Goal: Communication & Community: Connect with others

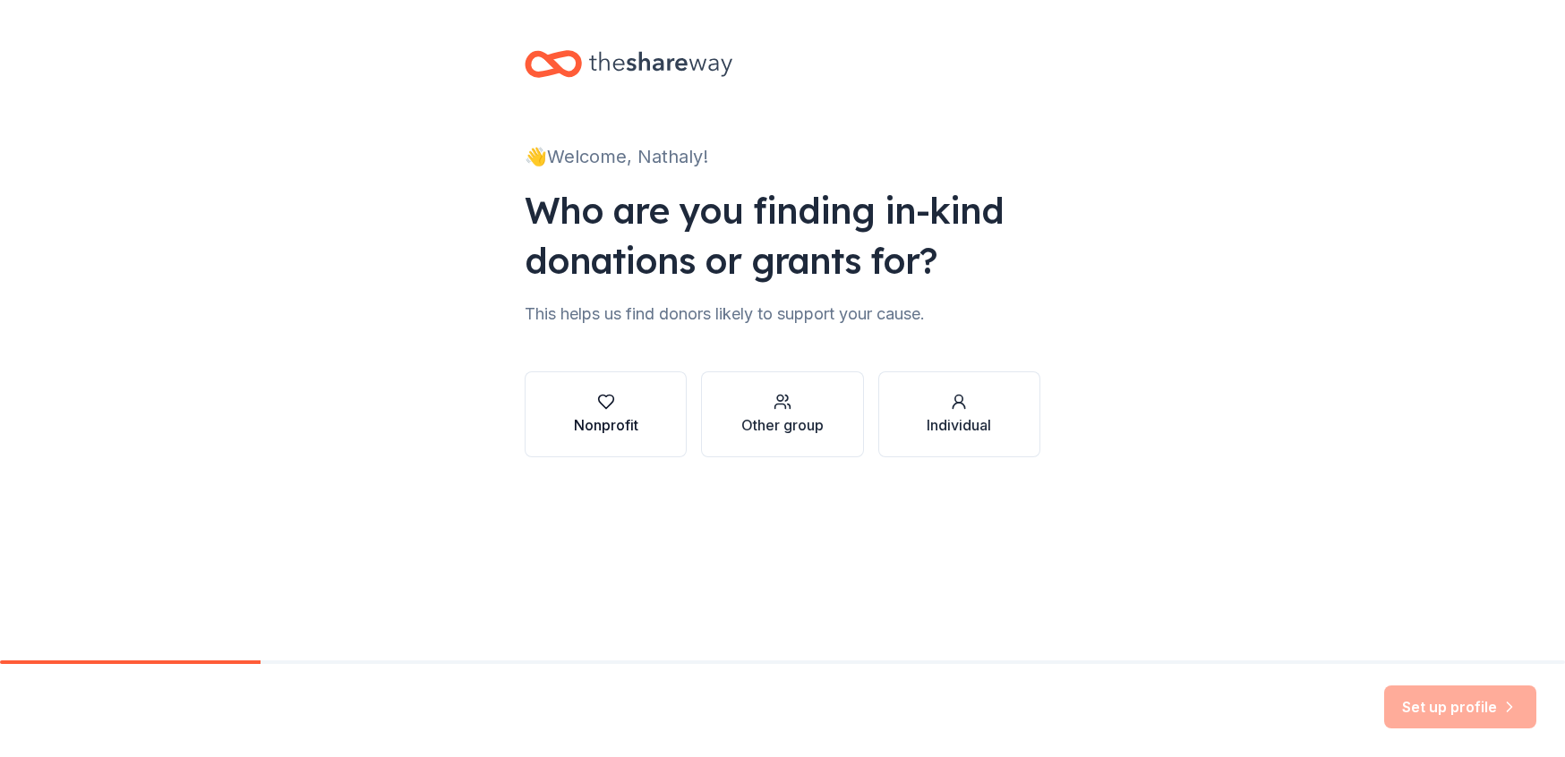
click at [646, 411] on button "Nonprofit" at bounding box center [606, 415] width 162 height 86
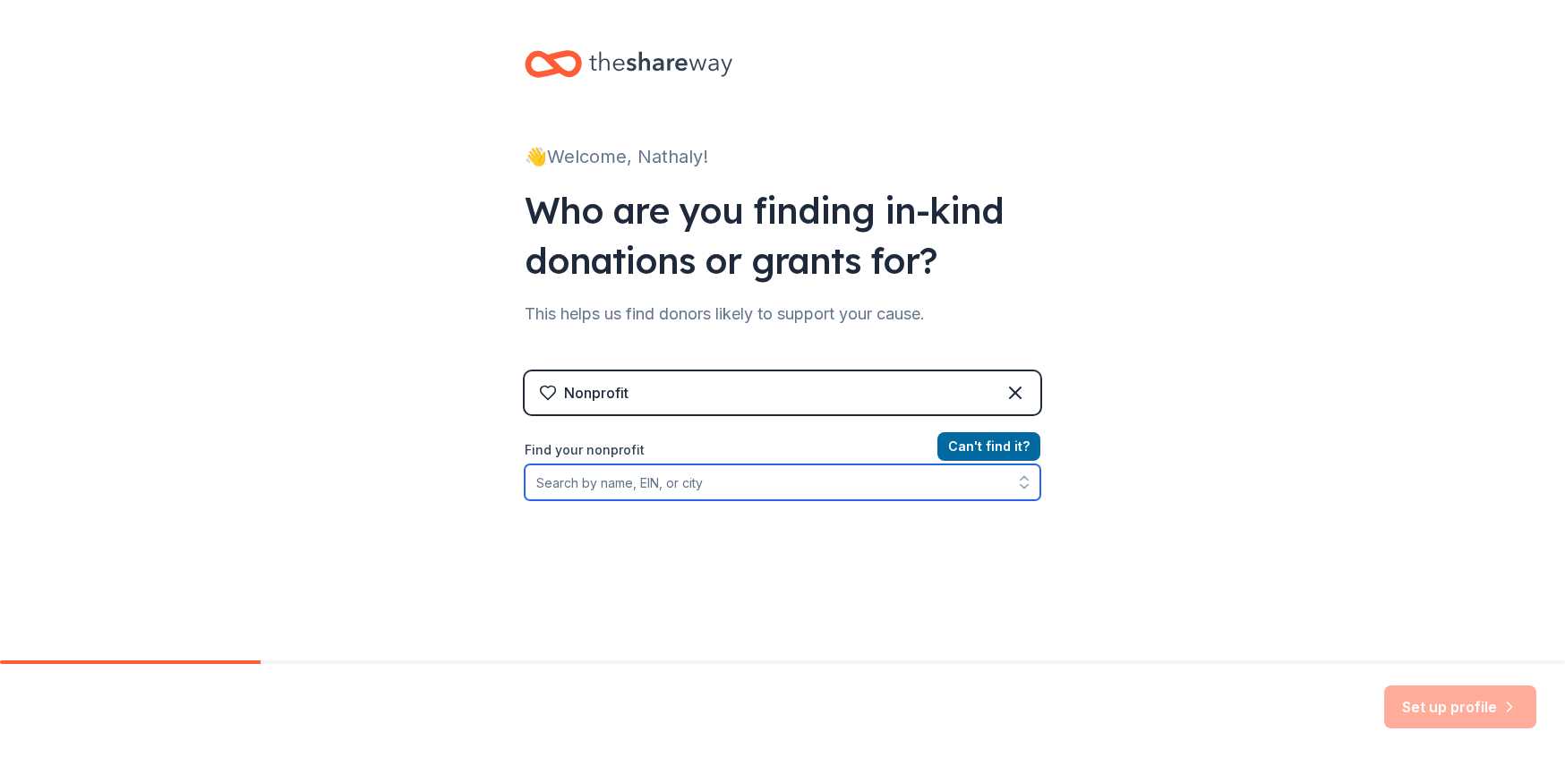
click at [913, 490] on input "Find your nonprofit" at bounding box center [783, 483] width 516 height 36
type input "american family housing"
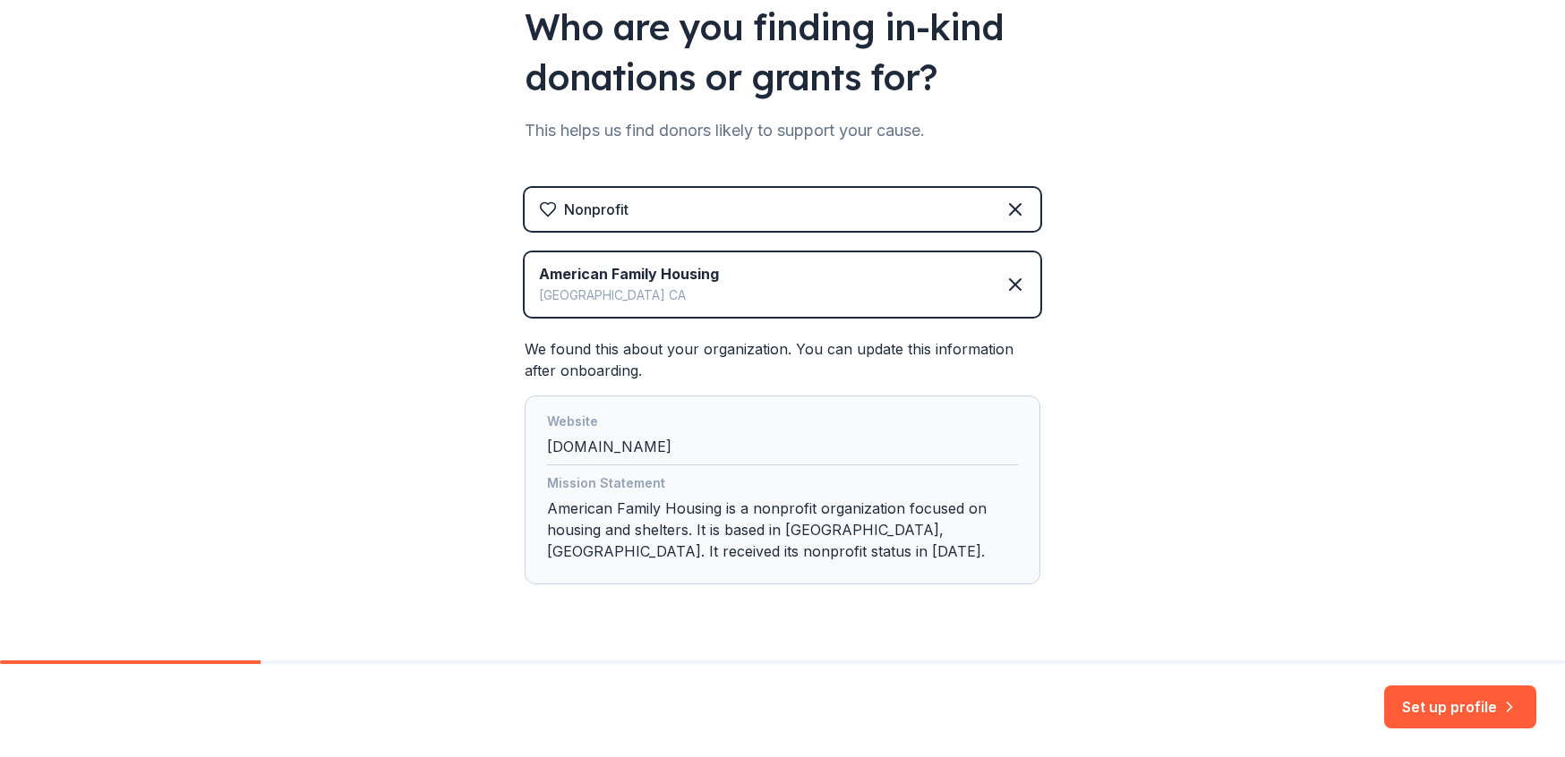
scroll to position [229, 0]
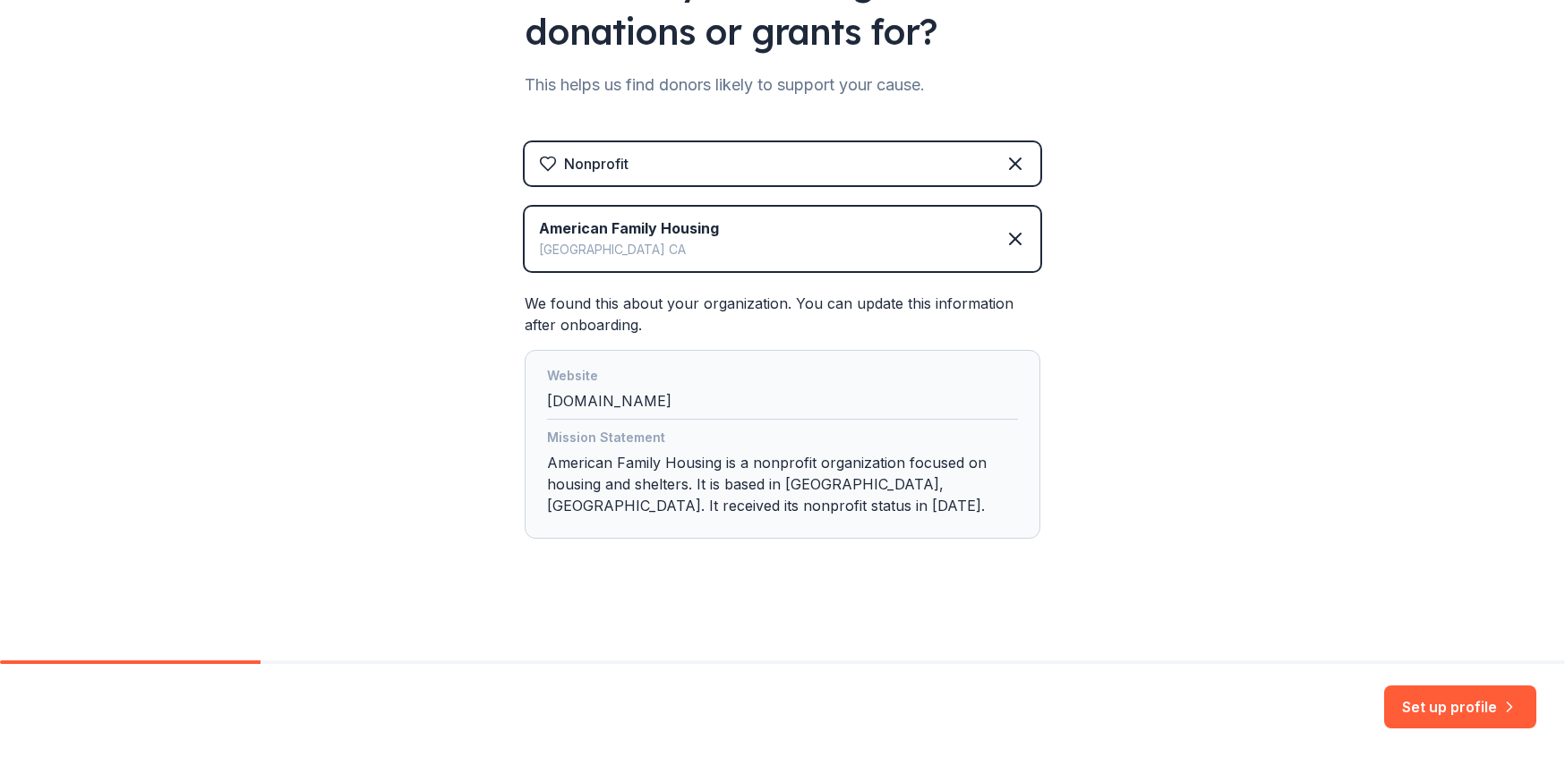
click at [825, 466] on div "Mission Statement American Family Housing is a nonprofit organization focused o…" at bounding box center [782, 475] width 471 height 97
click at [1039, 531] on div "Website [DOMAIN_NAME] Mission Statement American Family Housing is a nonprofit …" at bounding box center [783, 444] width 516 height 189
click at [1436, 721] on button "Set up profile" at bounding box center [1460, 707] width 152 height 43
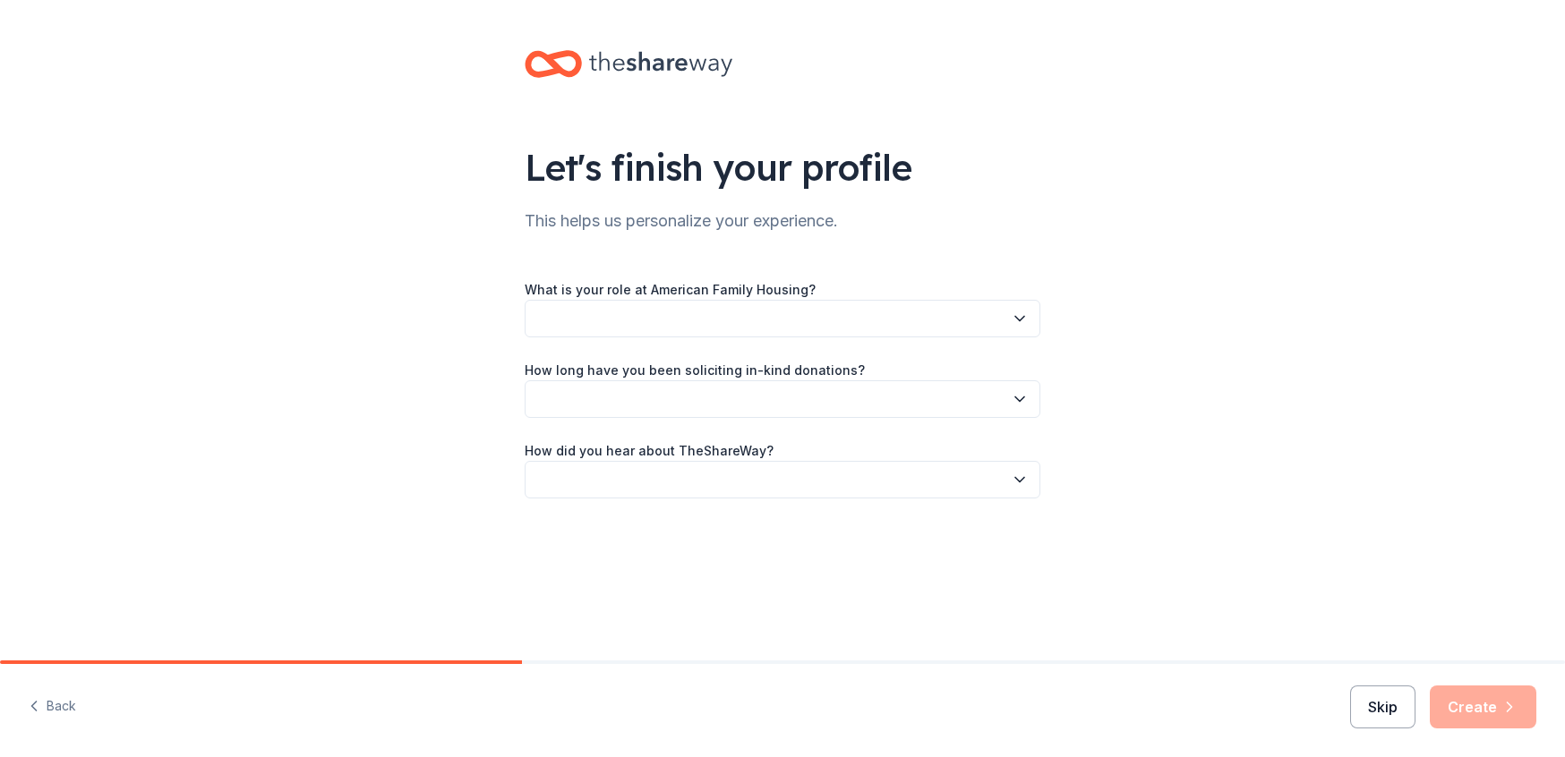
click at [1406, 709] on button "Skip" at bounding box center [1382, 707] width 65 height 43
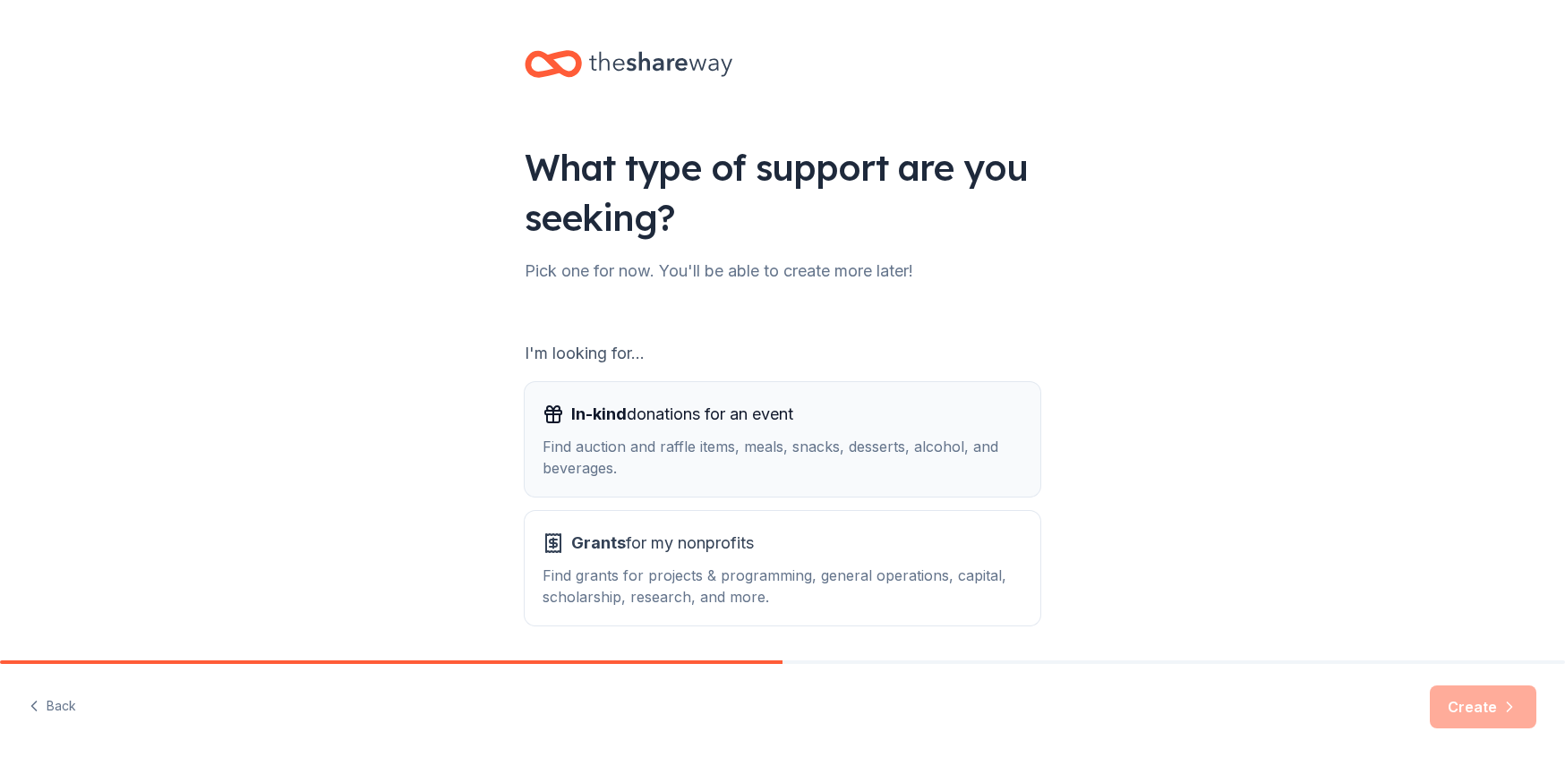
click at [852, 455] on div "Find auction and raffle items, meals, snacks, desserts, alcohol, and beverages." at bounding box center [783, 457] width 480 height 43
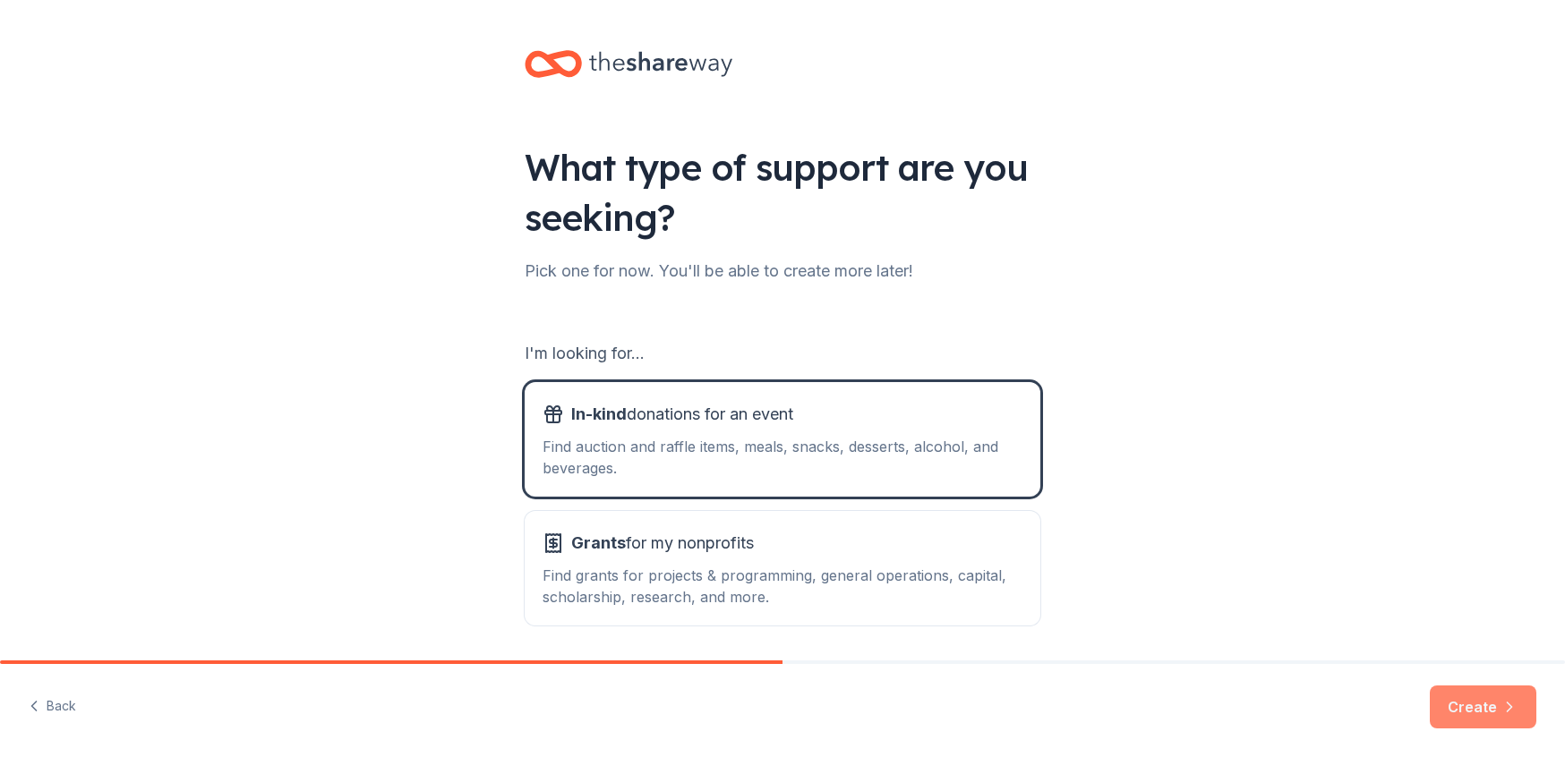
click at [1468, 725] on button "Create" at bounding box center [1483, 707] width 107 height 43
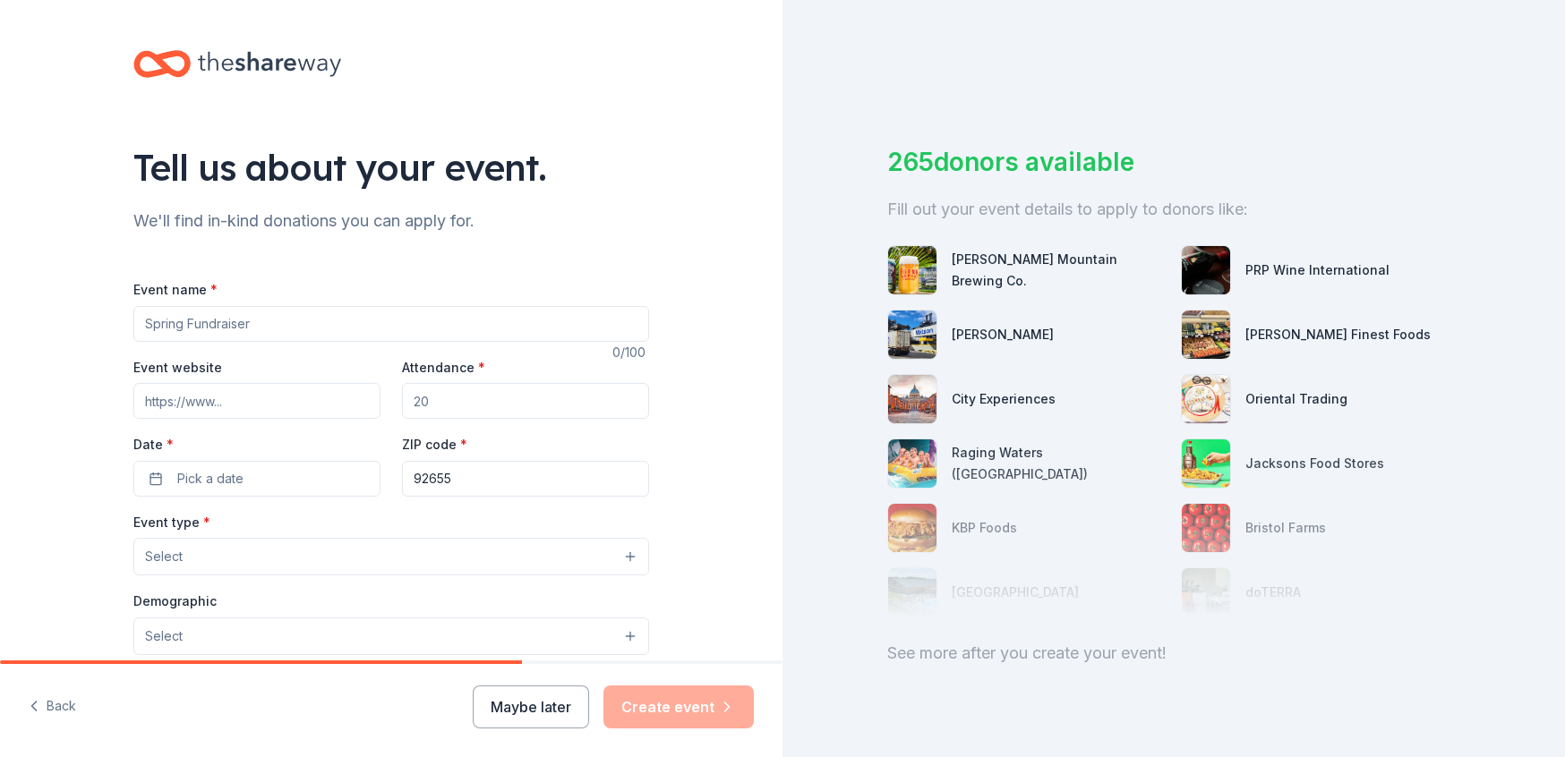
click at [579, 313] on input "Event name *" at bounding box center [391, 324] width 516 height 36
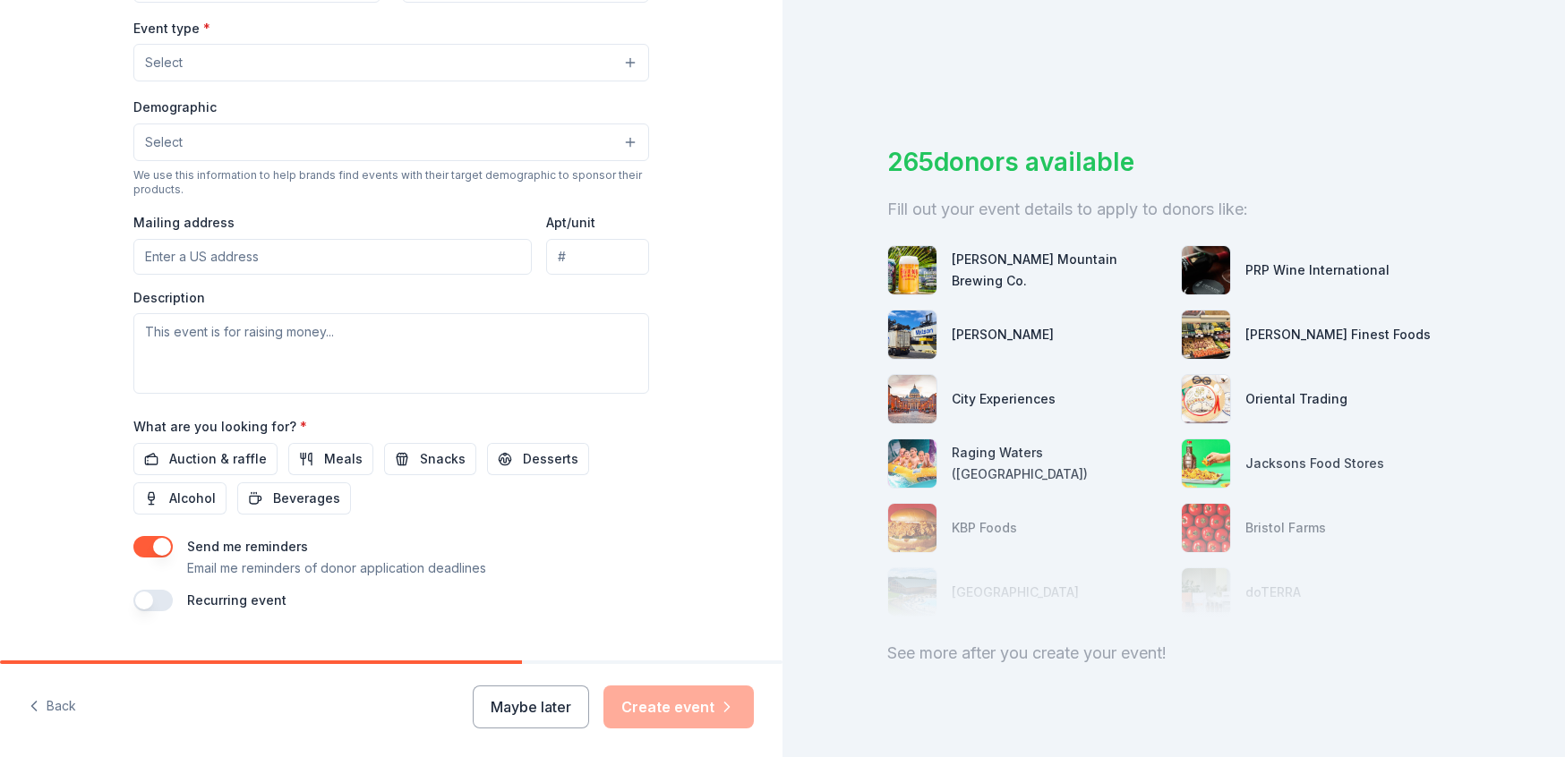
scroll to position [531, 0]
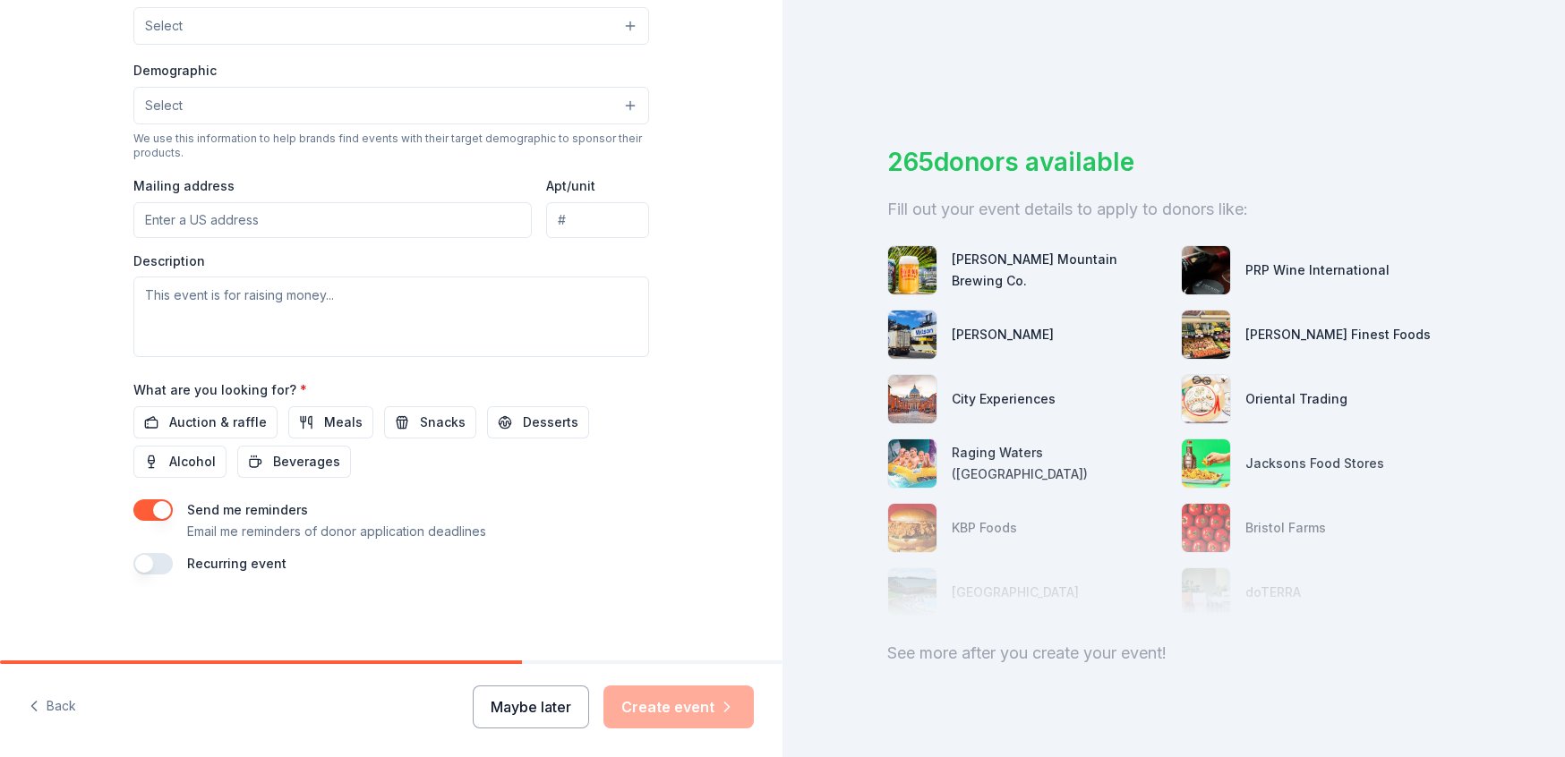
click at [546, 703] on button "Maybe later" at bounding box center [531, 707] width 116 height 43
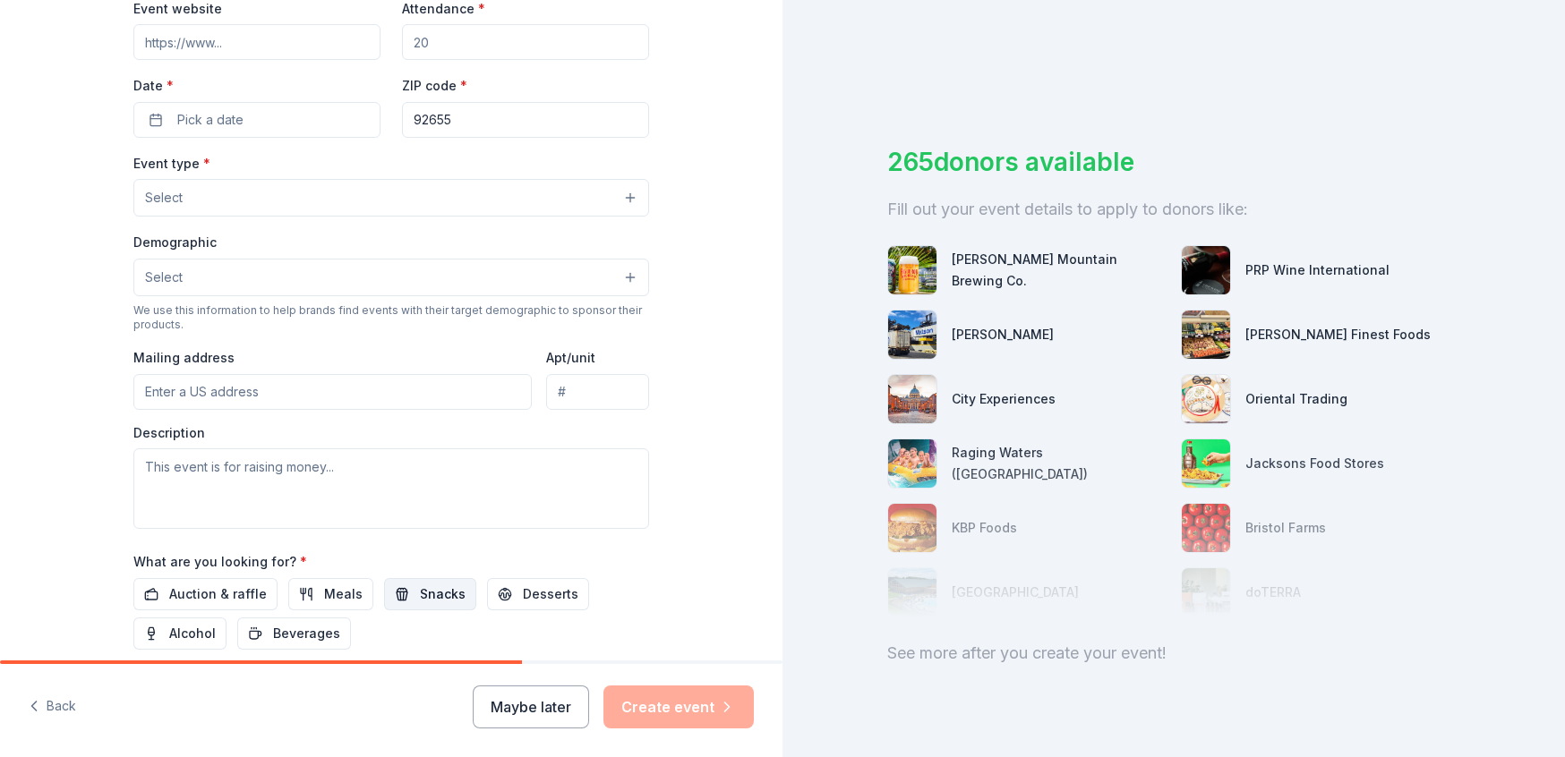
scroll to position [0, 0]
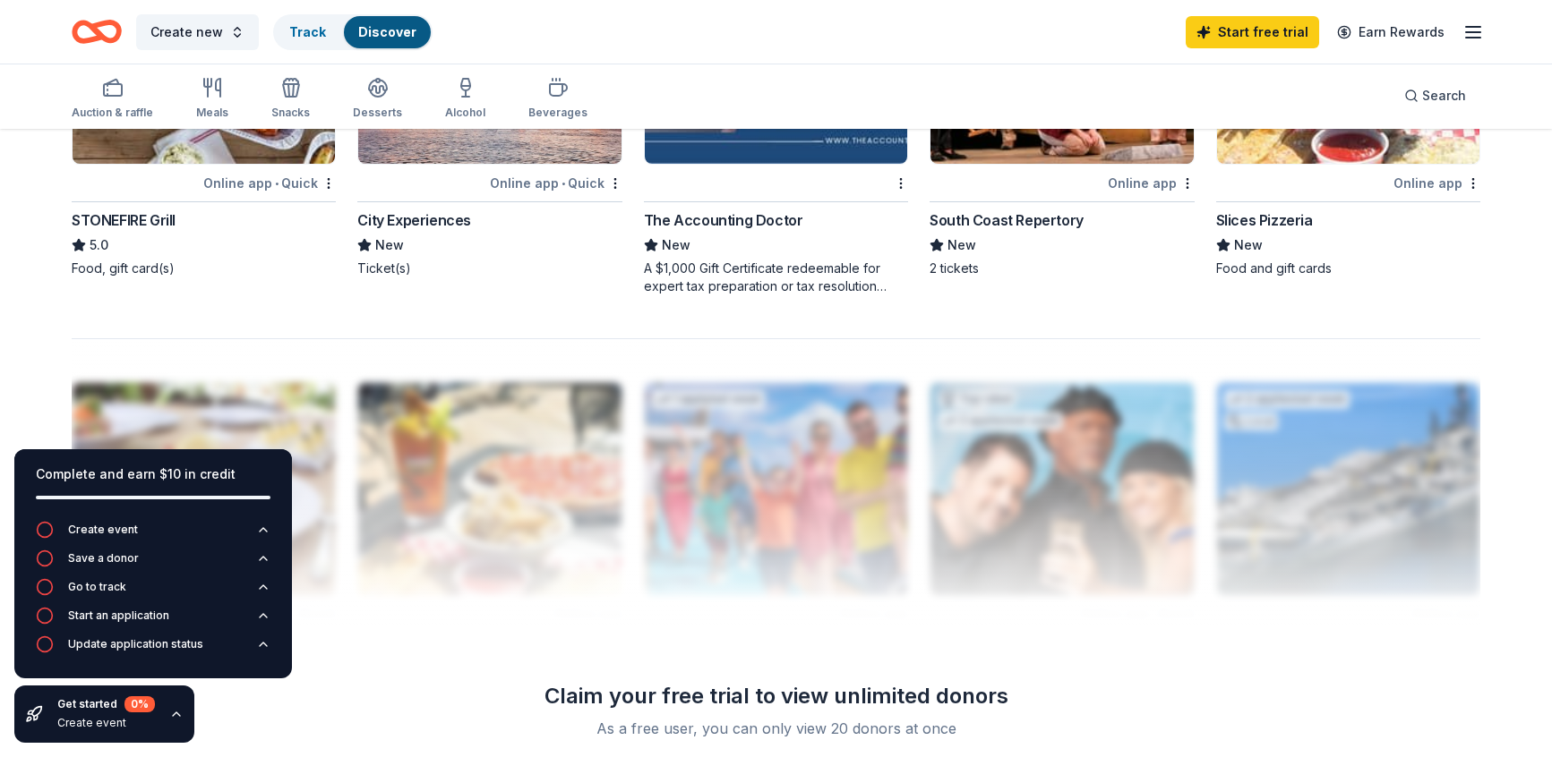
scroll to position [1494, 0]
click at [861, 698] on div "Claim your free trial to view unlimited donors" at bounding box center [776, 695] width 516 height 29
click at [823, 733] on div "As a free user, you can only view 20 donors at once" at bounding box center [776, 727] width 473 height 21
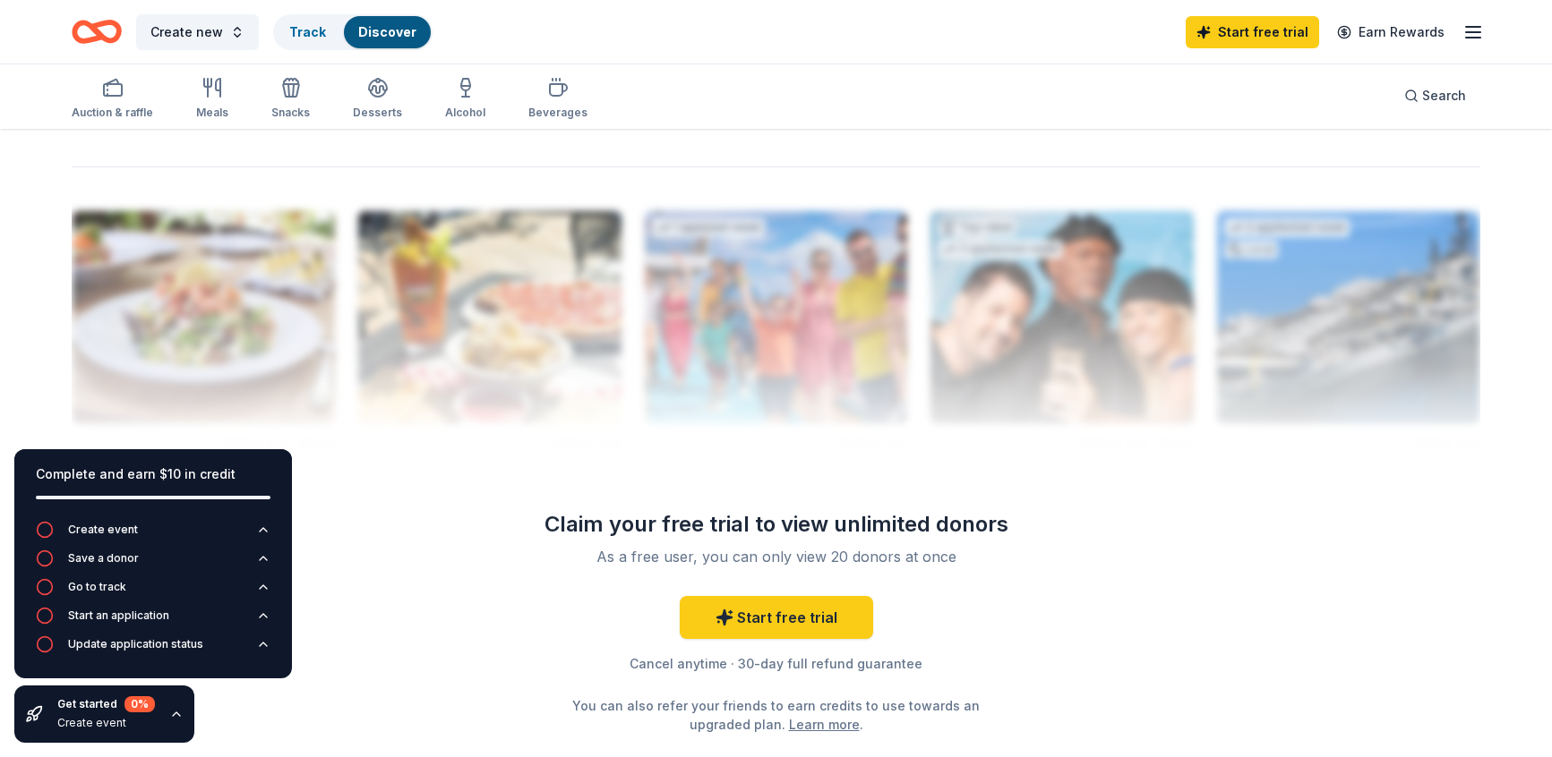
scroll to position [1792, 0]
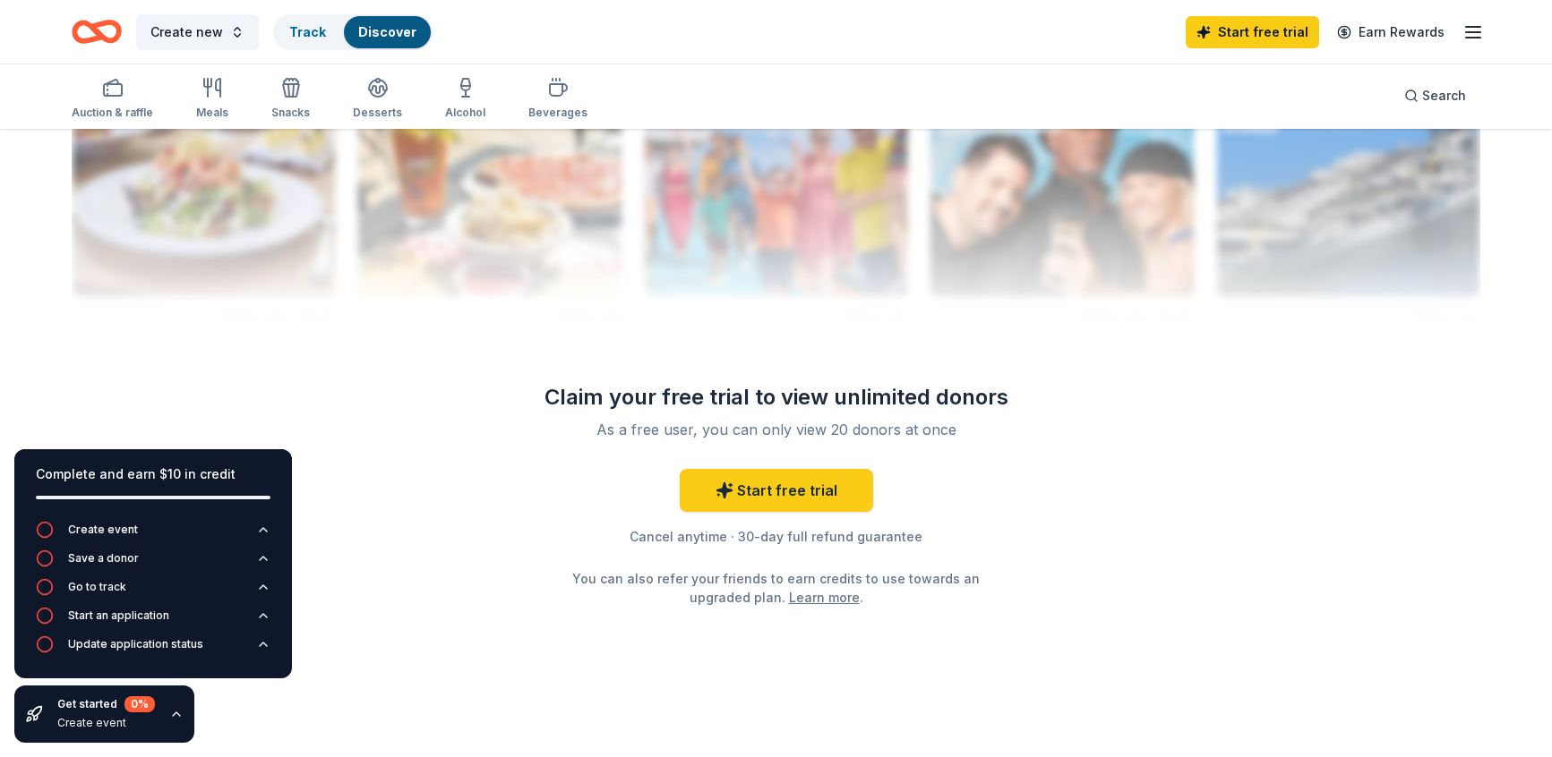
click at [147, 718] on div "Create event" at bounding box center [106, 723] width 98 height 14
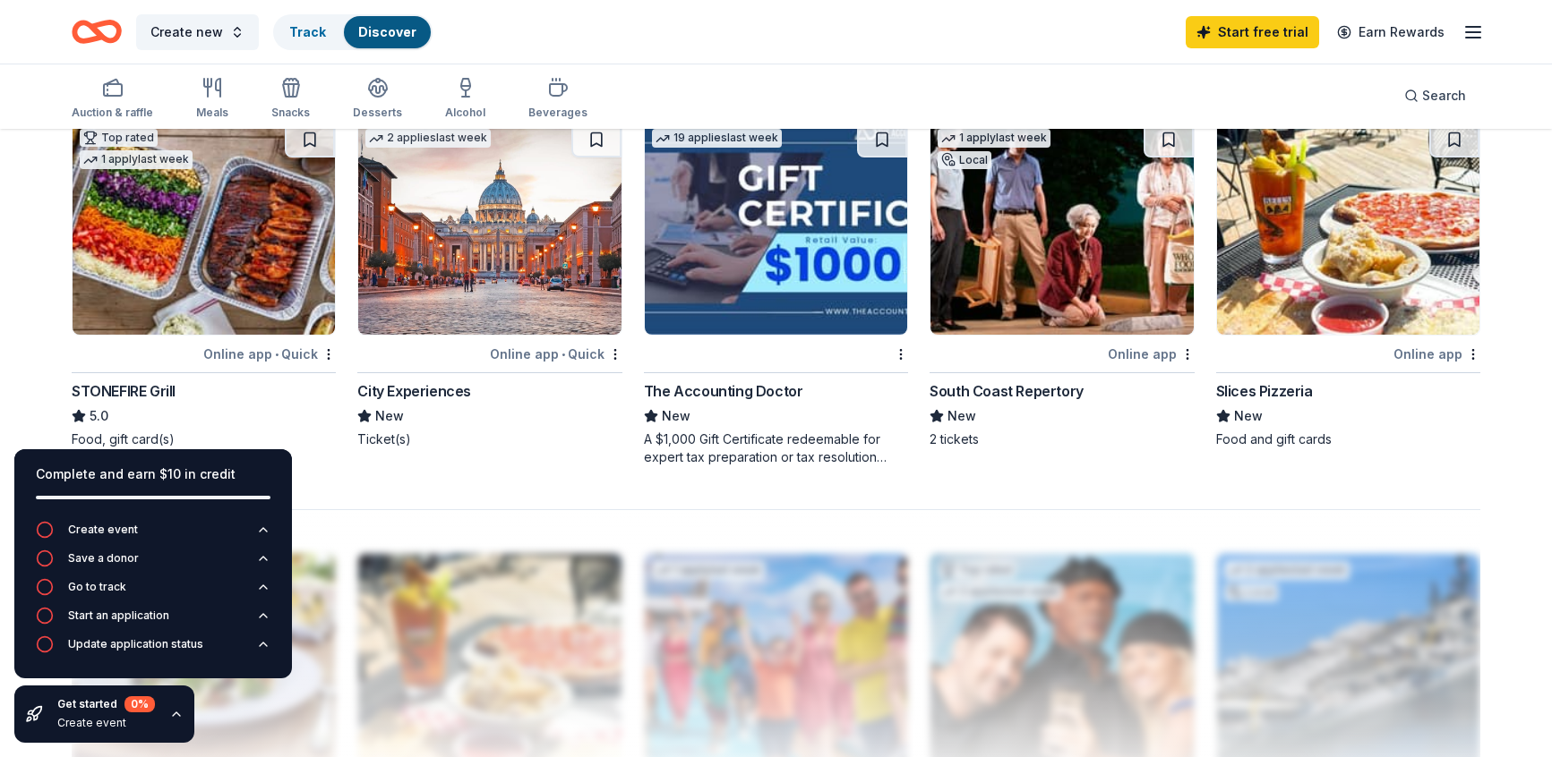
scroll to position [1312, 0]
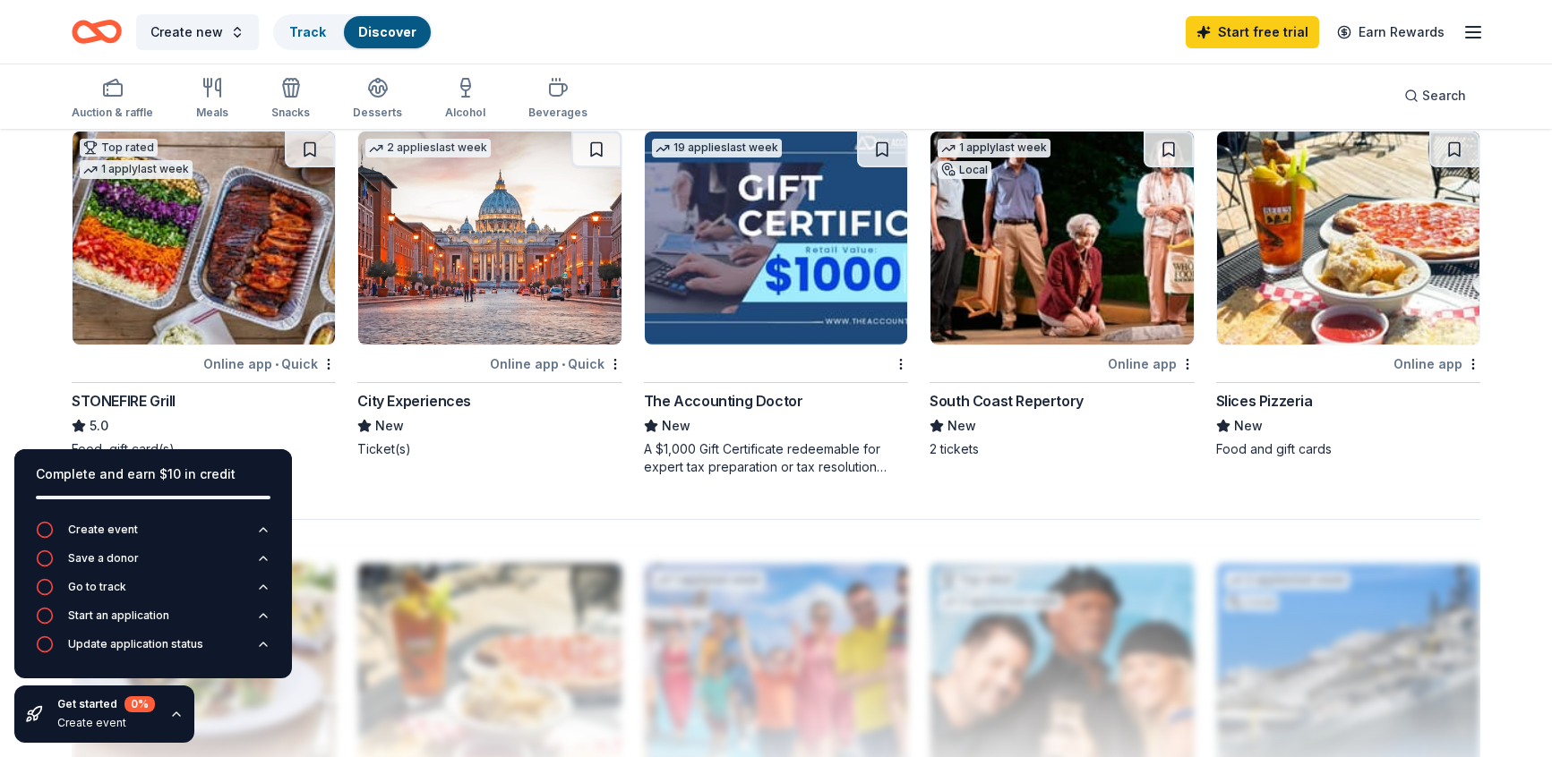
click at [1316, 398] on div "Slices Pizzeria" at bounding box center [1348, 400] width 264 height 21
click at [483, 284] on img at bounding box center [489, 238] width 262 height 213
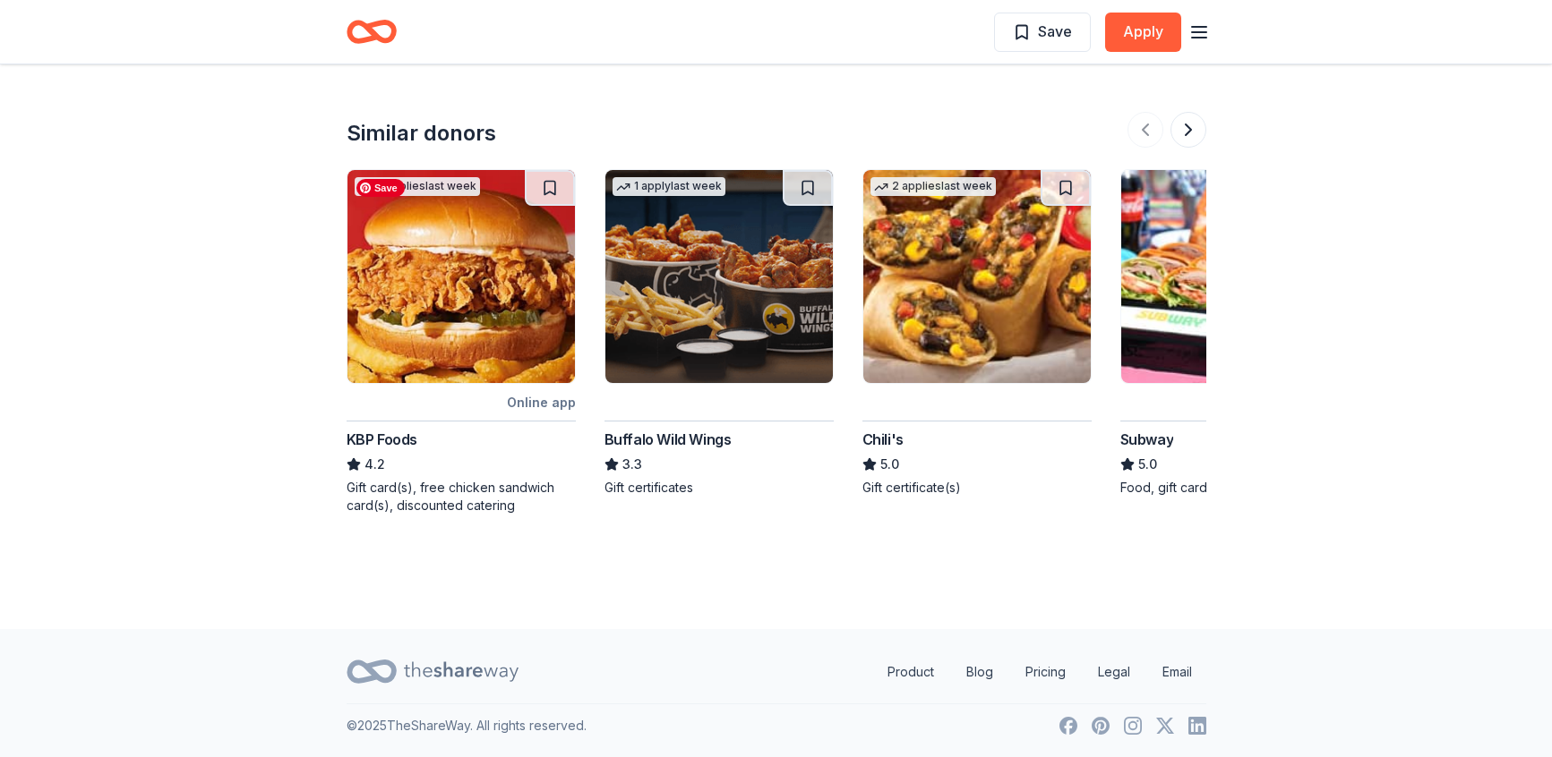
scroll to position [1820, 0]
click at [1190, 137] on button at bounding box center [1188, 129] width 36 height 36
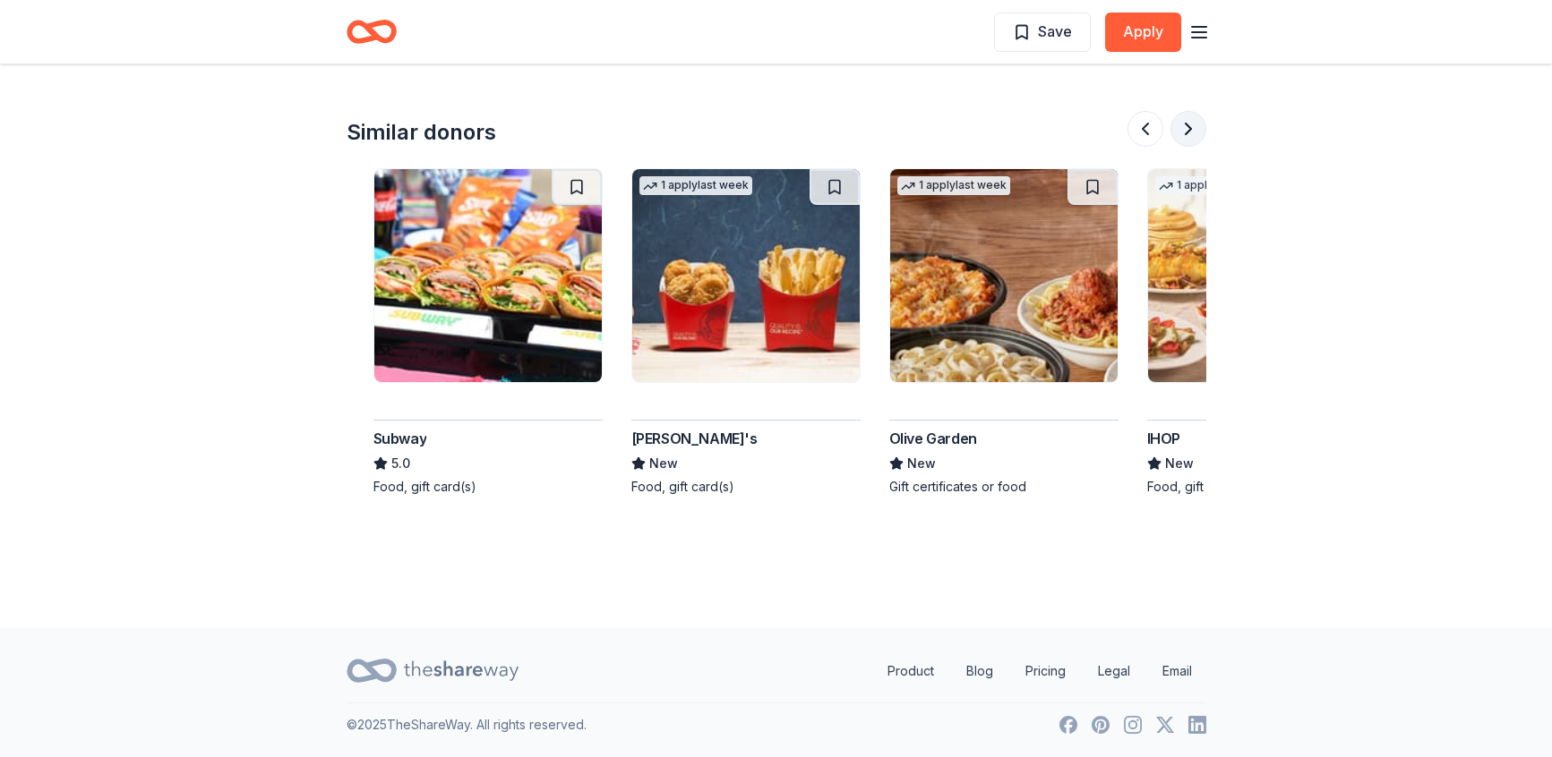
scroll to position [0, 774]
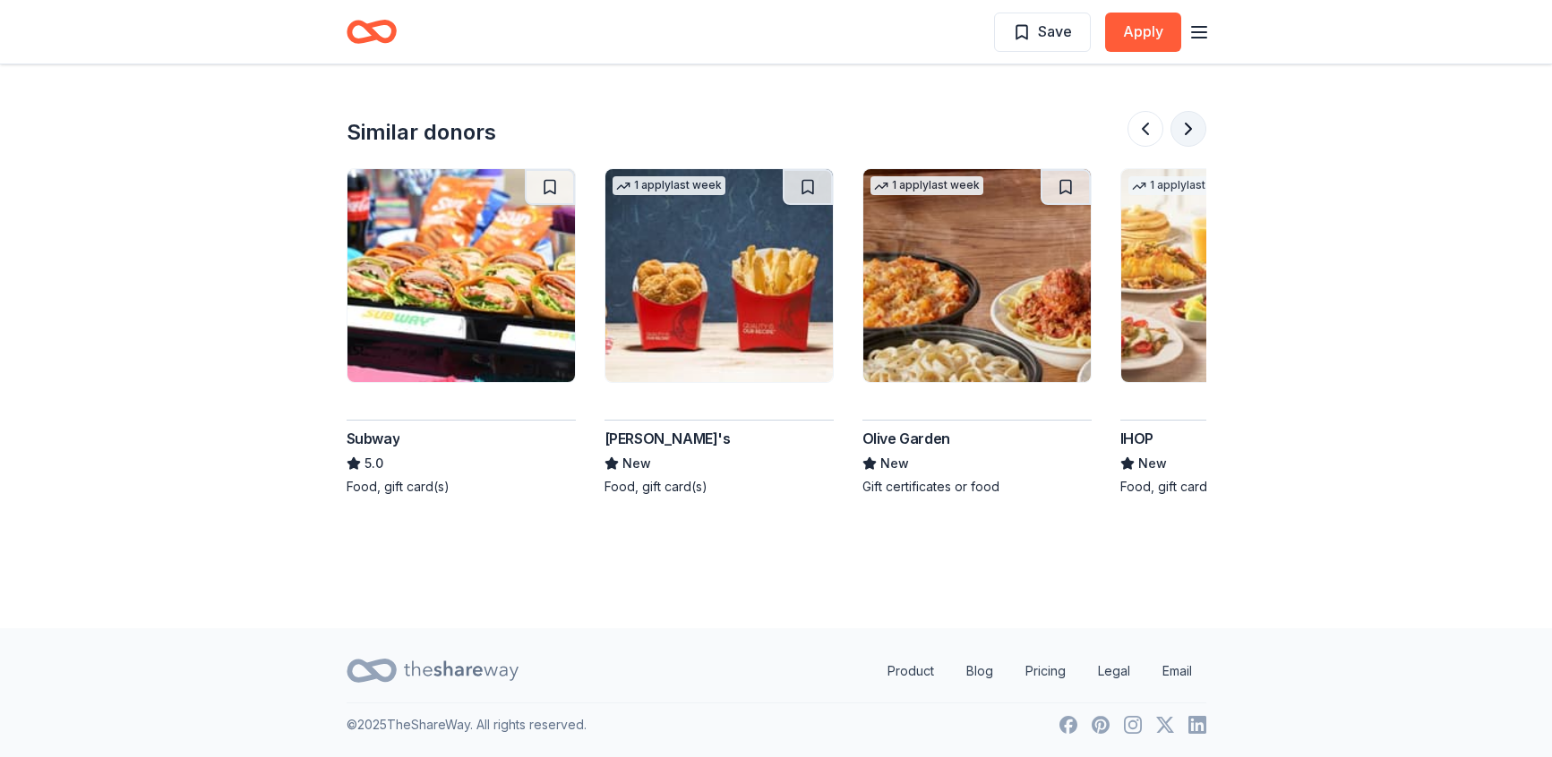
click at [1190, 137] on button at bounding box center [1188, 129] width 36 height 36
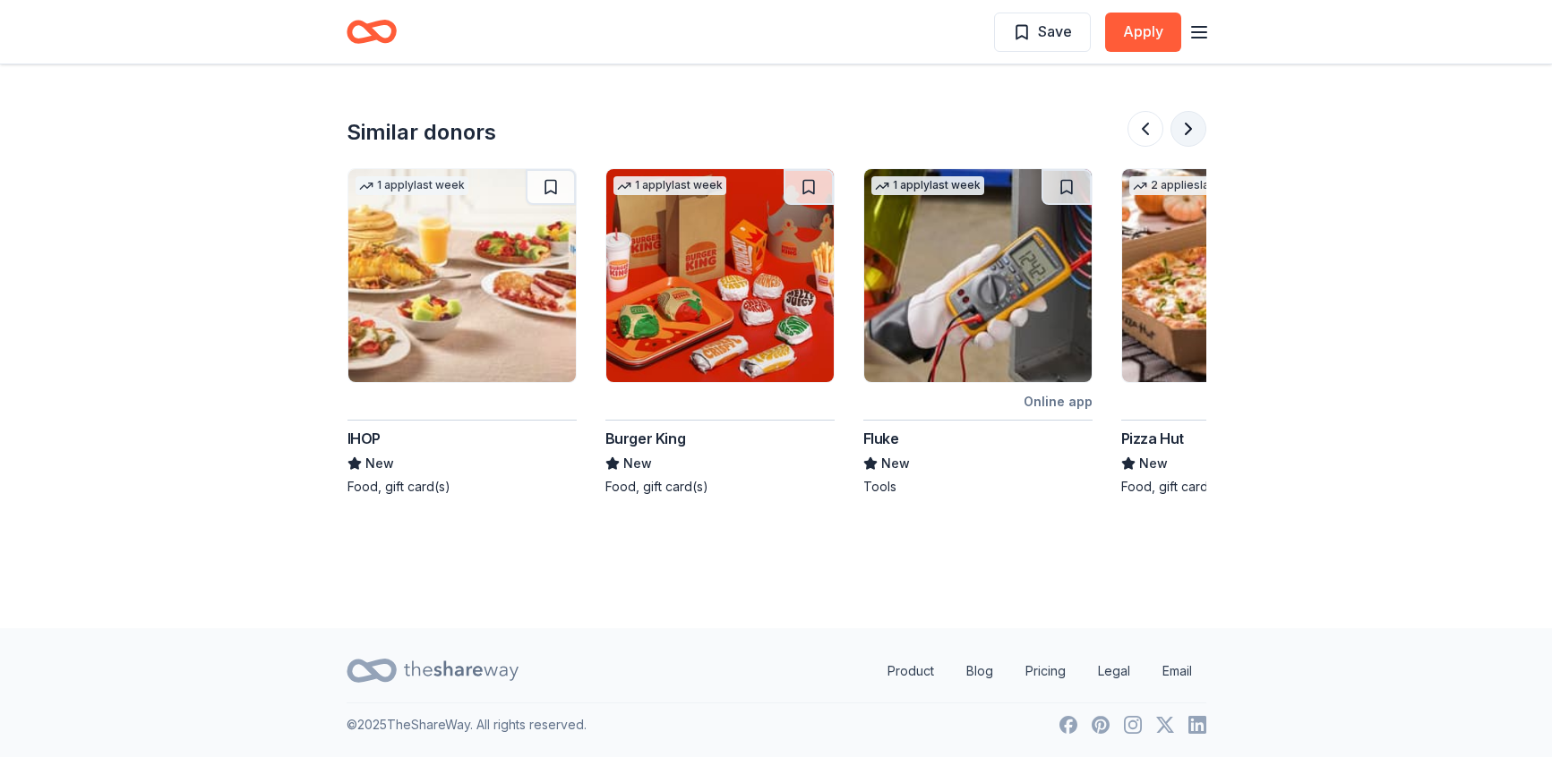
scroll to position [0, 1547]
click at [1190, 137] on button at bounding box center [1188, 129] width 36 height 36
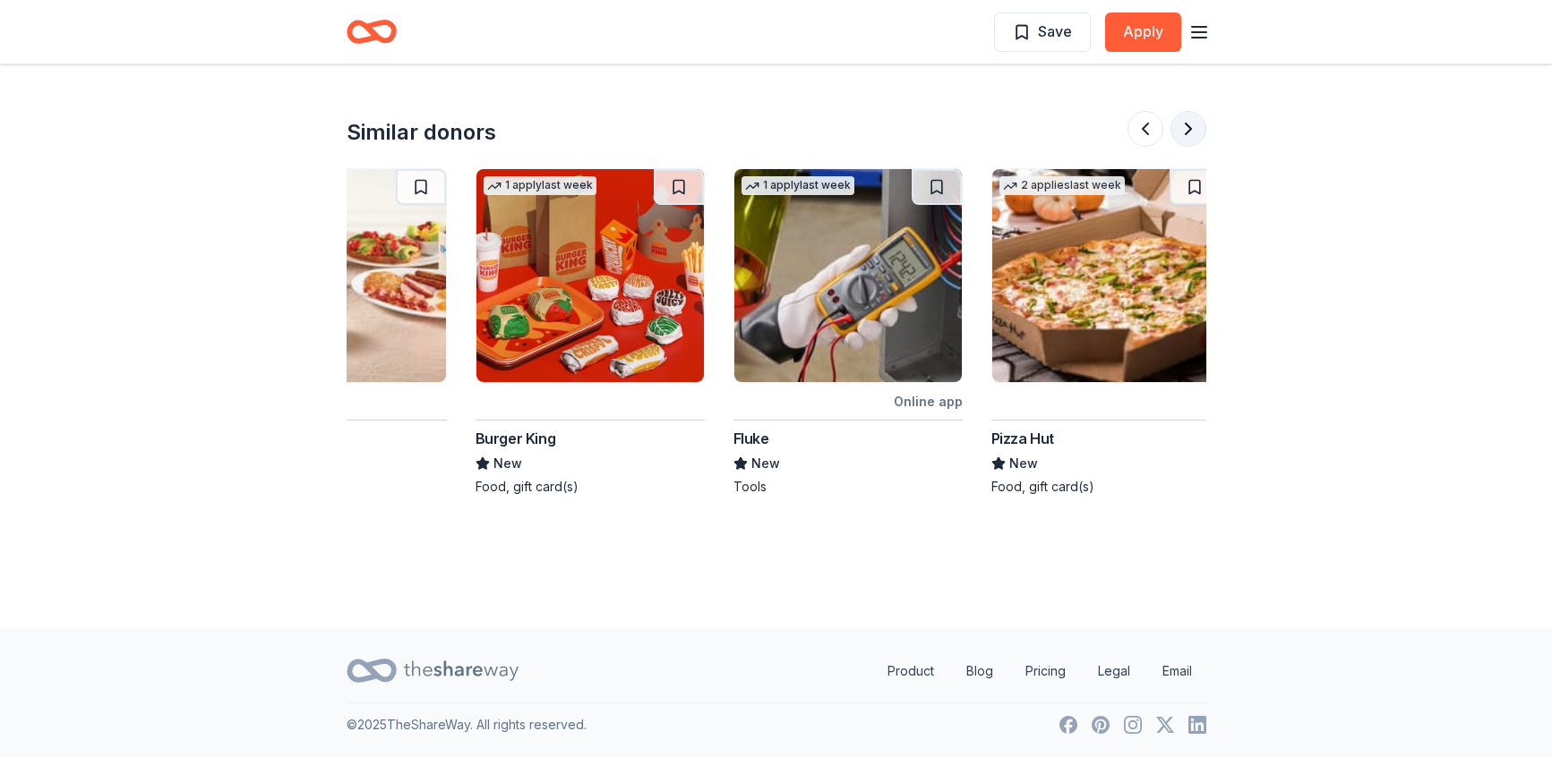
scroll to position [0, 1690]
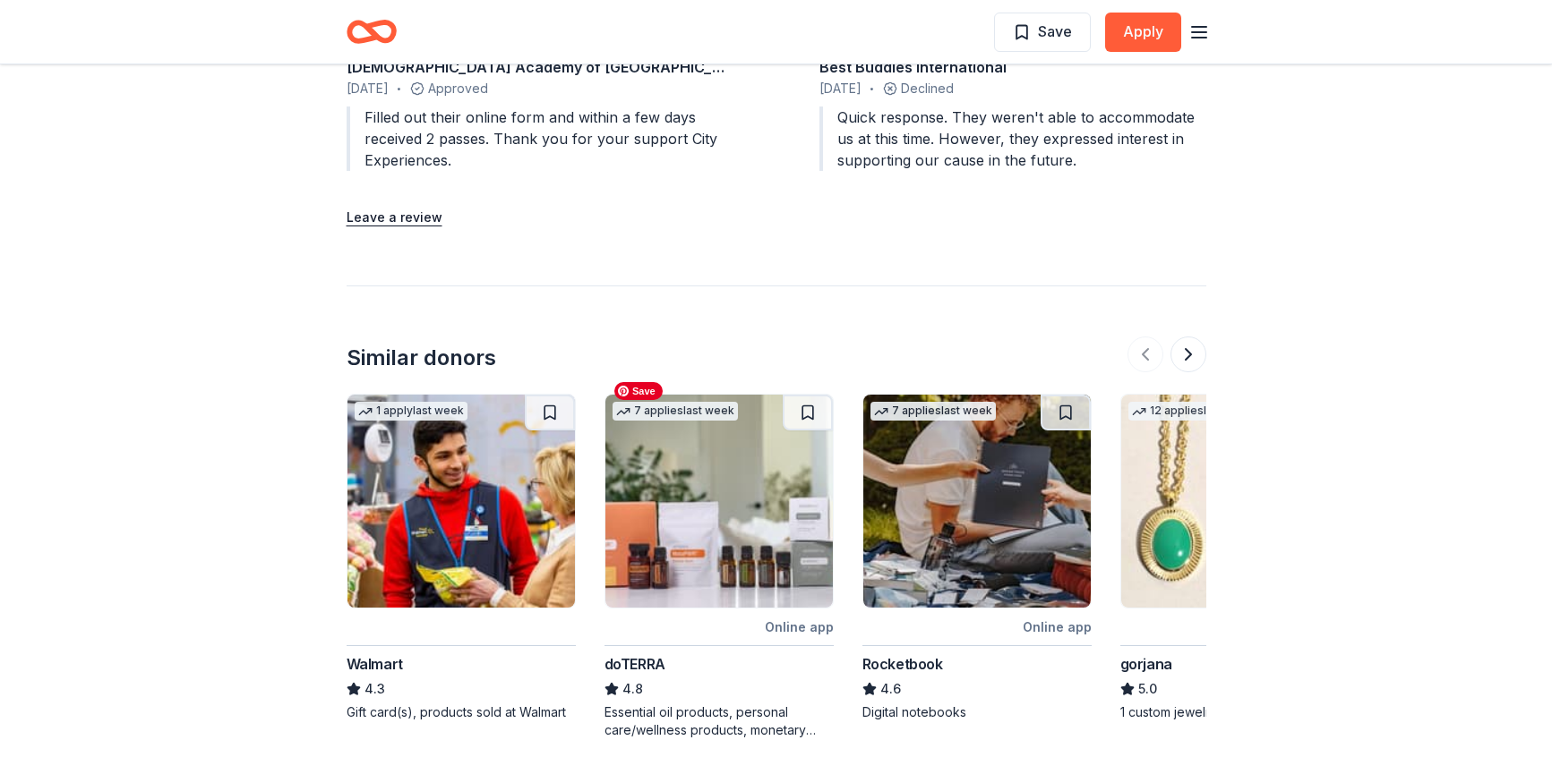
scroll to position [1775, 0]
